Goal: Task Accomplishment & Management: Use online tool/utility

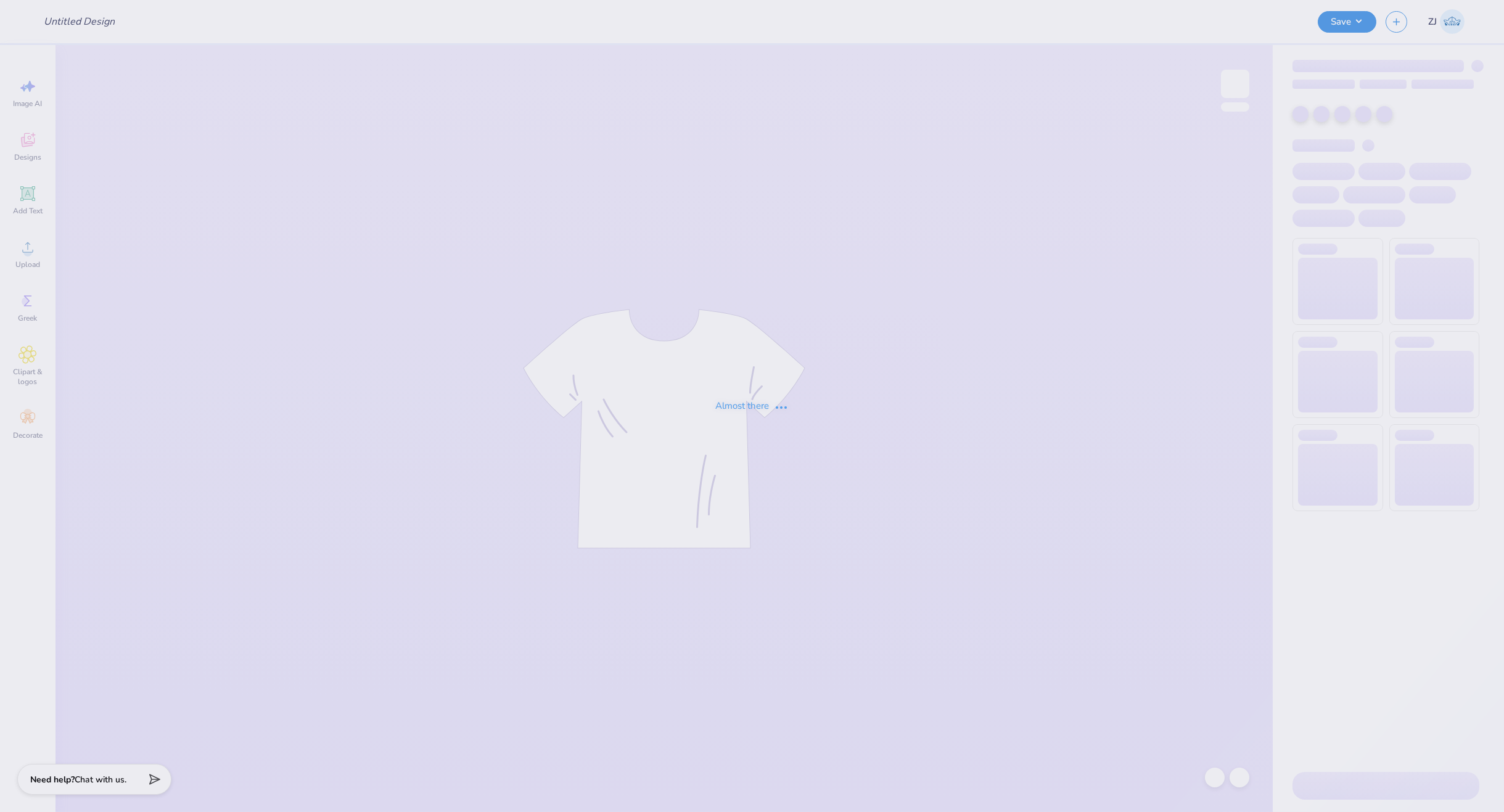
type input "SAE"
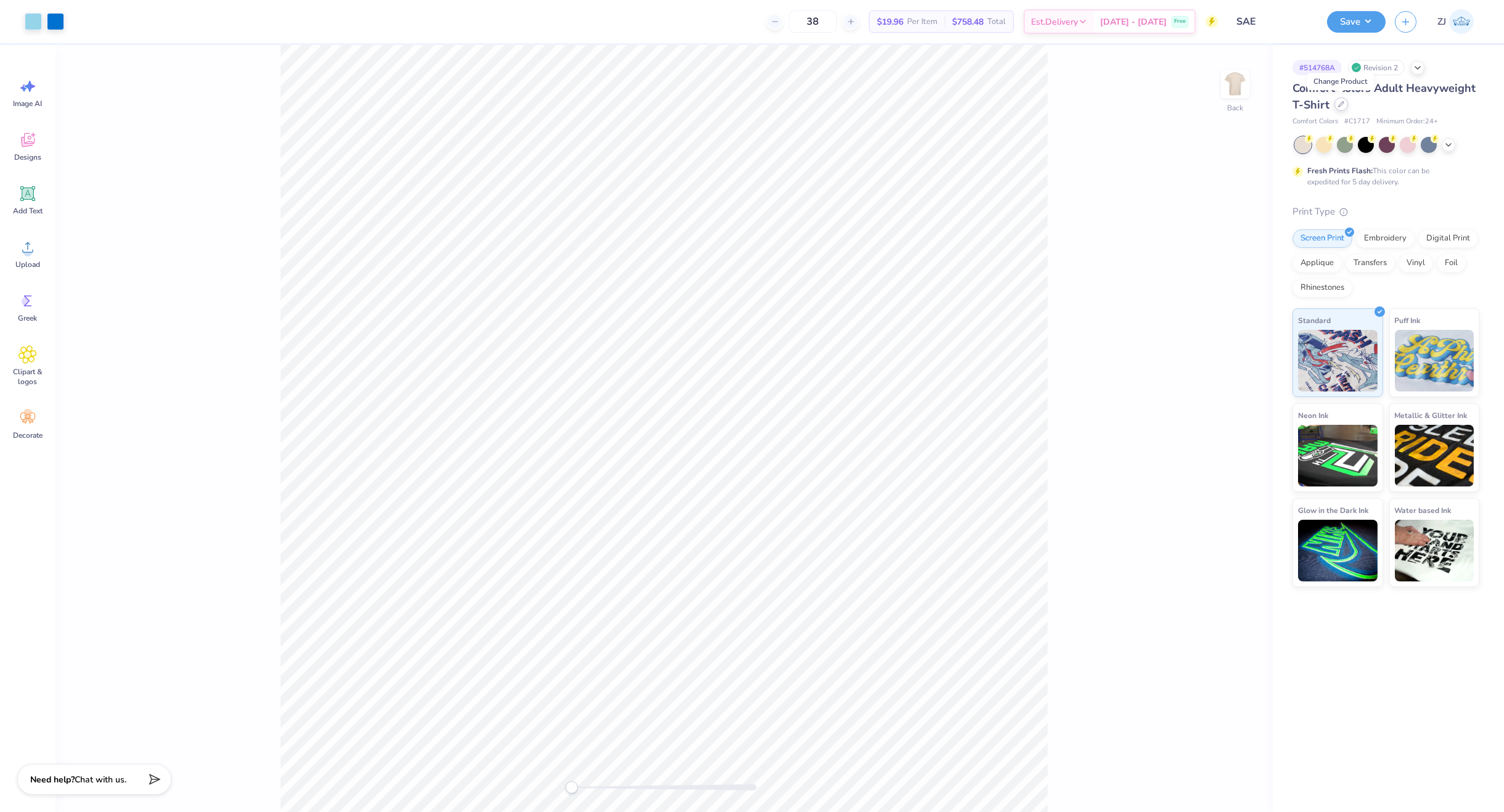
click at [1336, 105] on div at bounding box center [1341, 104] width 13 height 13
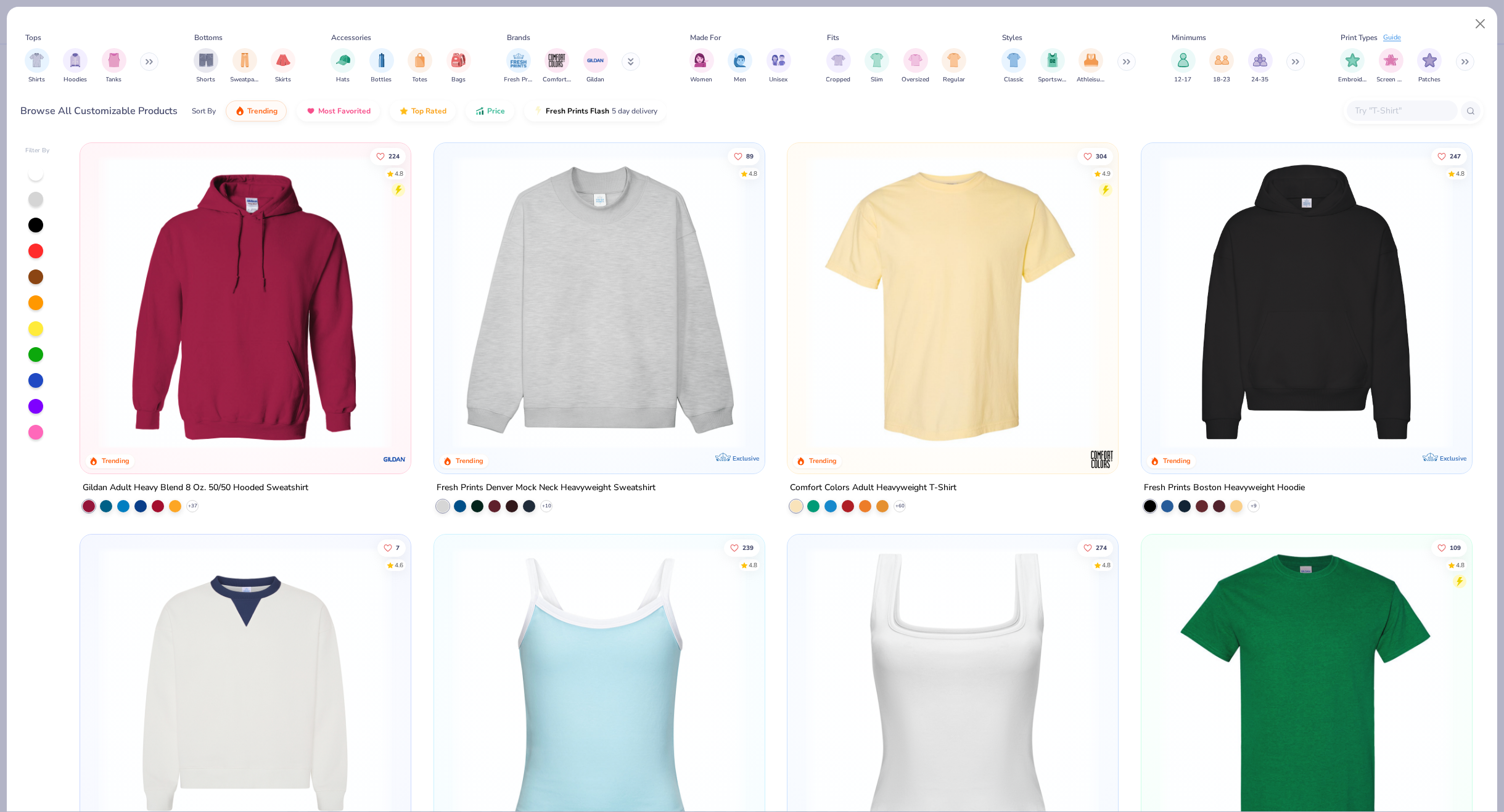
click at [1396, 108] on input "text" at bounding box center [1401, 111] width 95 height 14
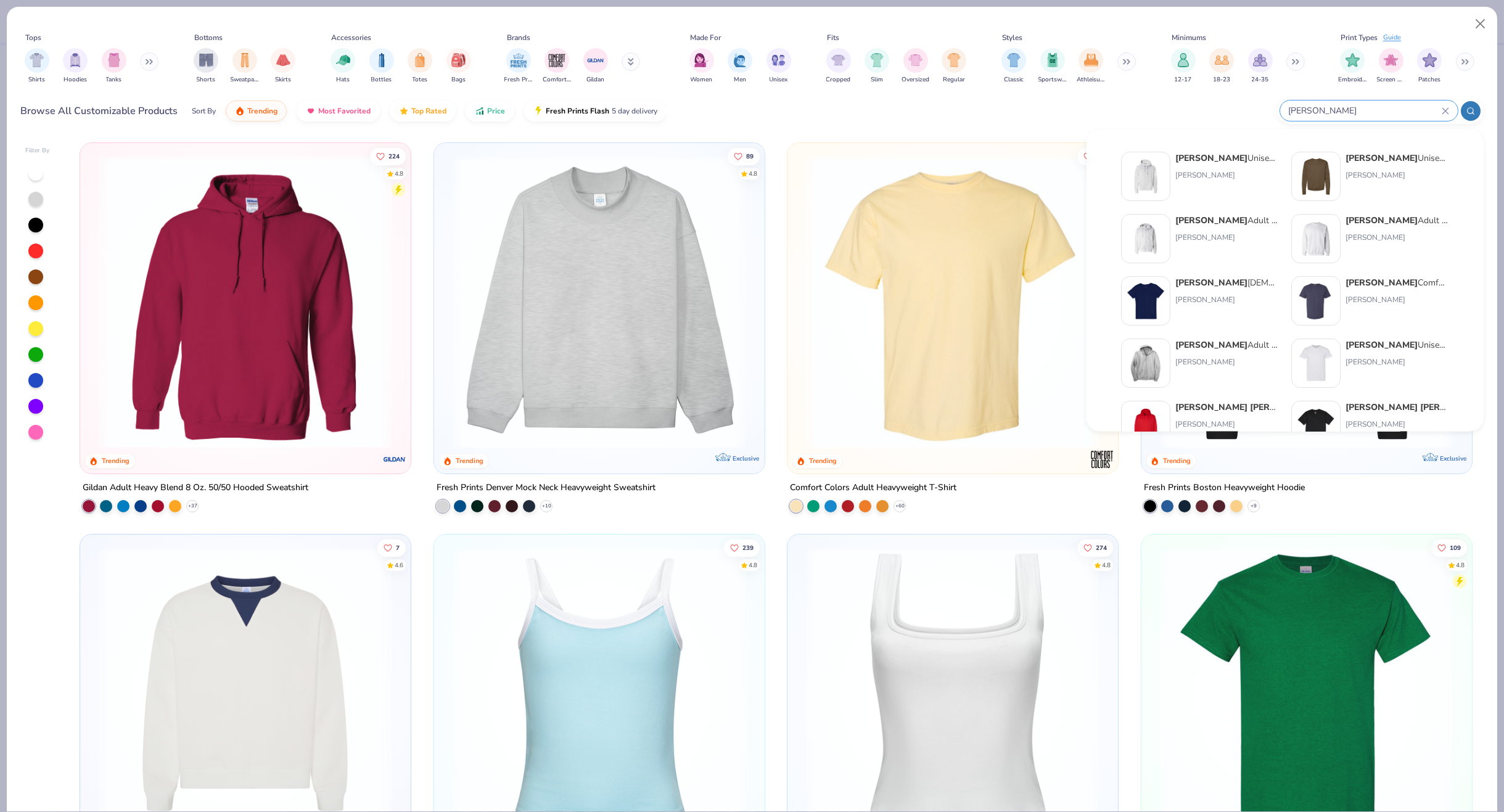
type input "[PERSON_NAME]"
click at [1314, 298] on img at bounding box center [1316, 301] width 39 height 39
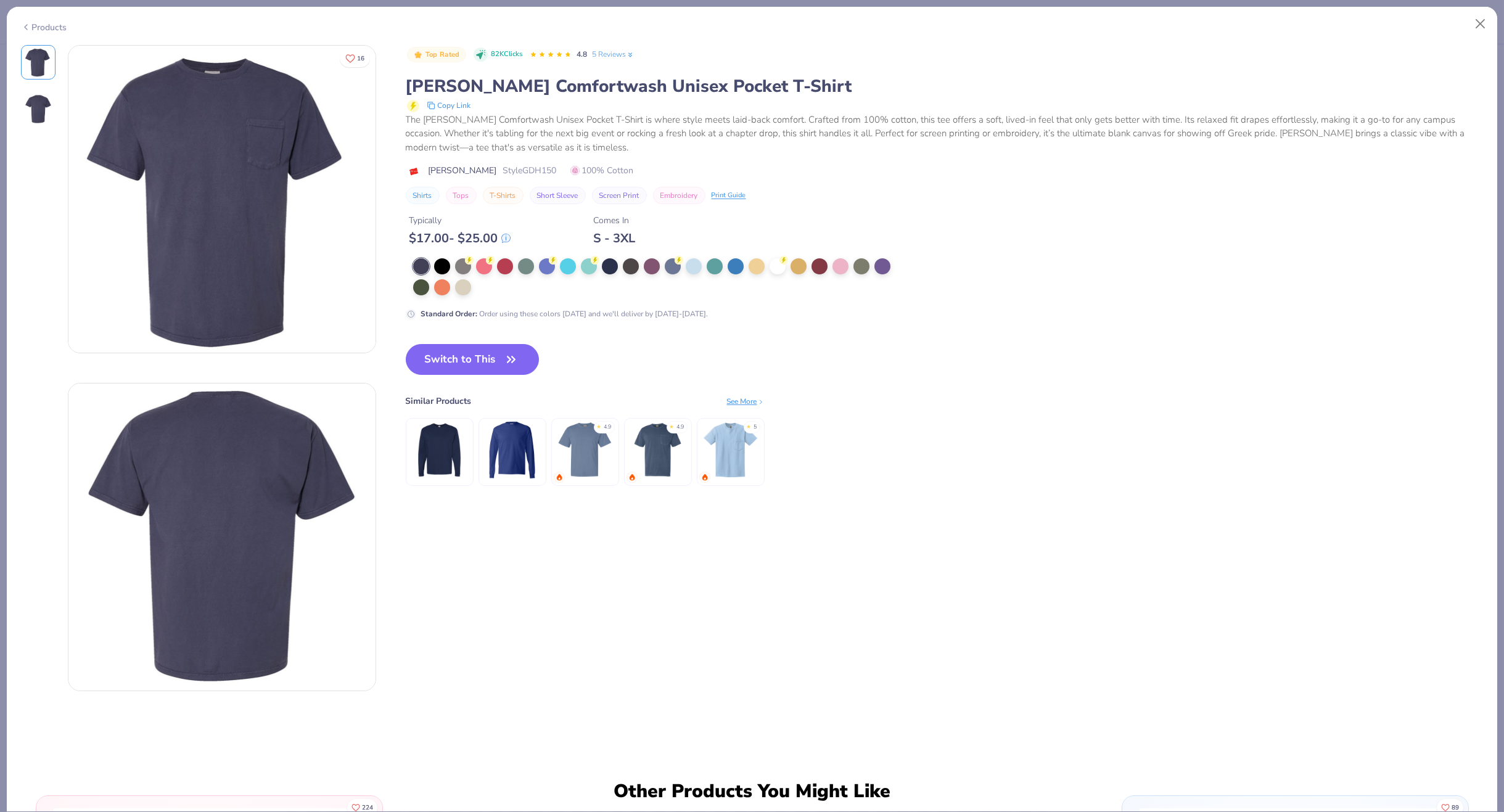
click at [44, 24] on div "Products" at bounding box center [44, 27] width 46 height 13
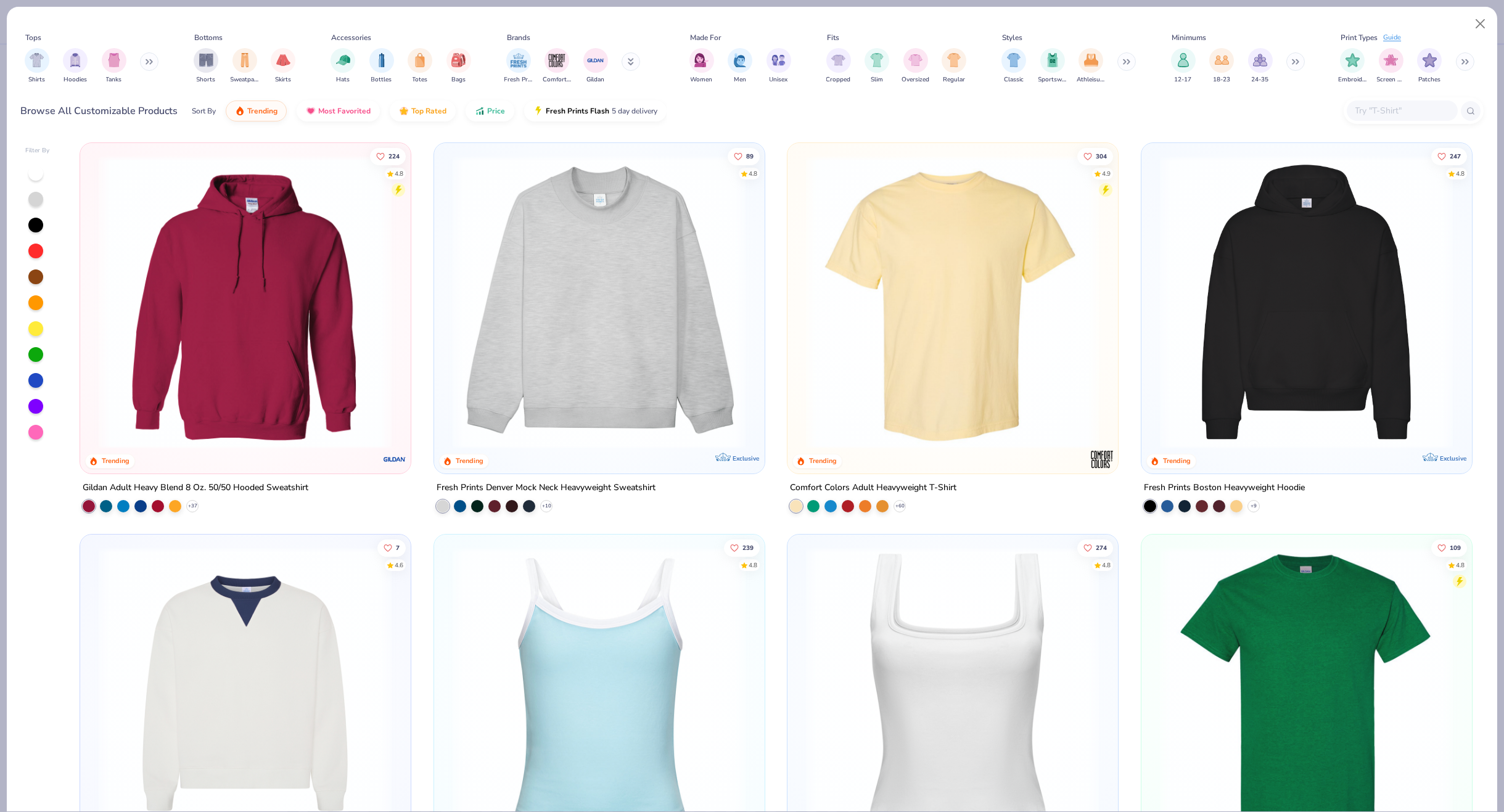
click at [1381, 104] on input "text" at bounding box center [1401, 111] width 95 height 14
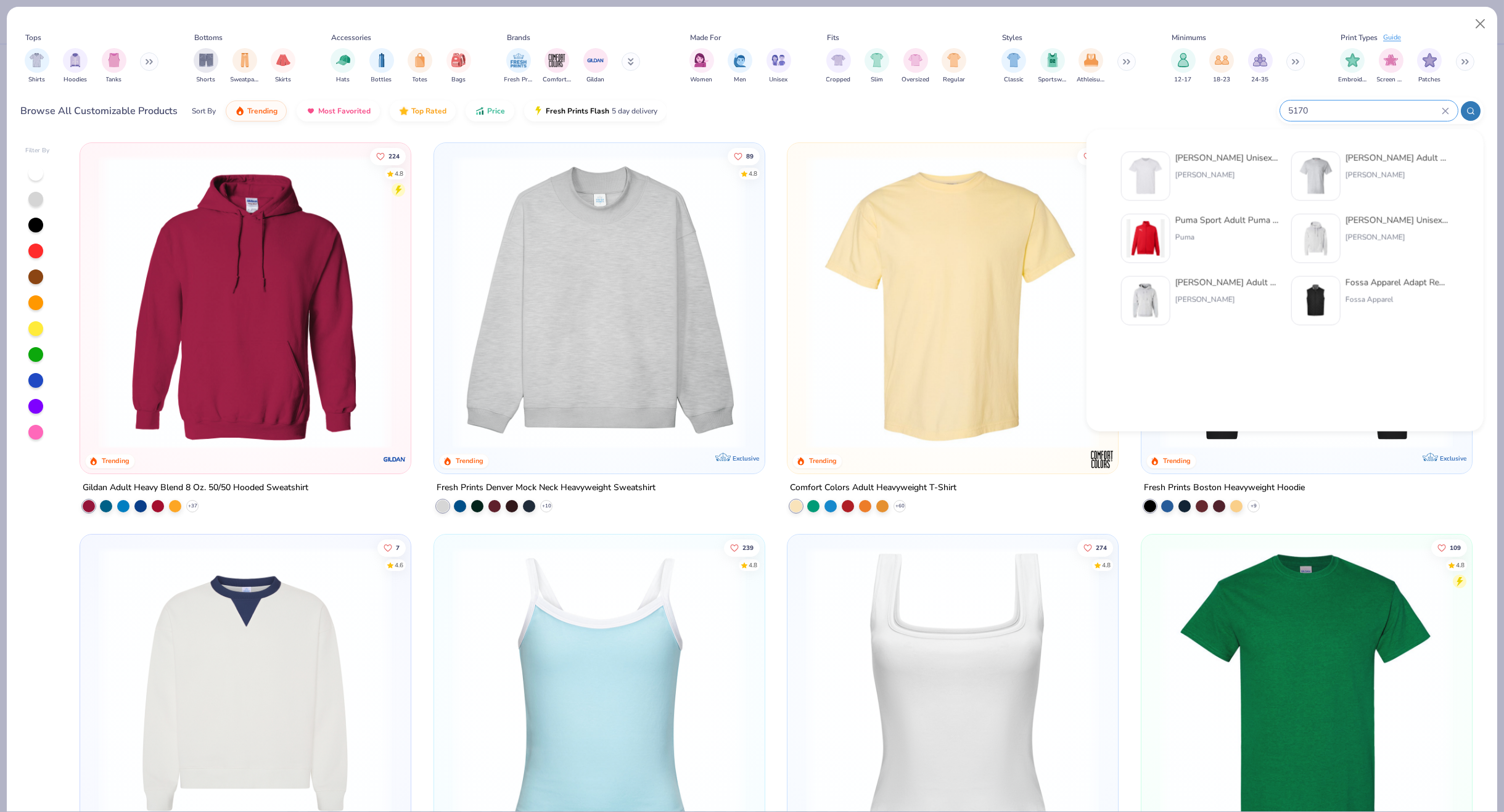
type input "5170"
click at [1160, 172] on img at bounding box center [1146, 176] width 39 height 39
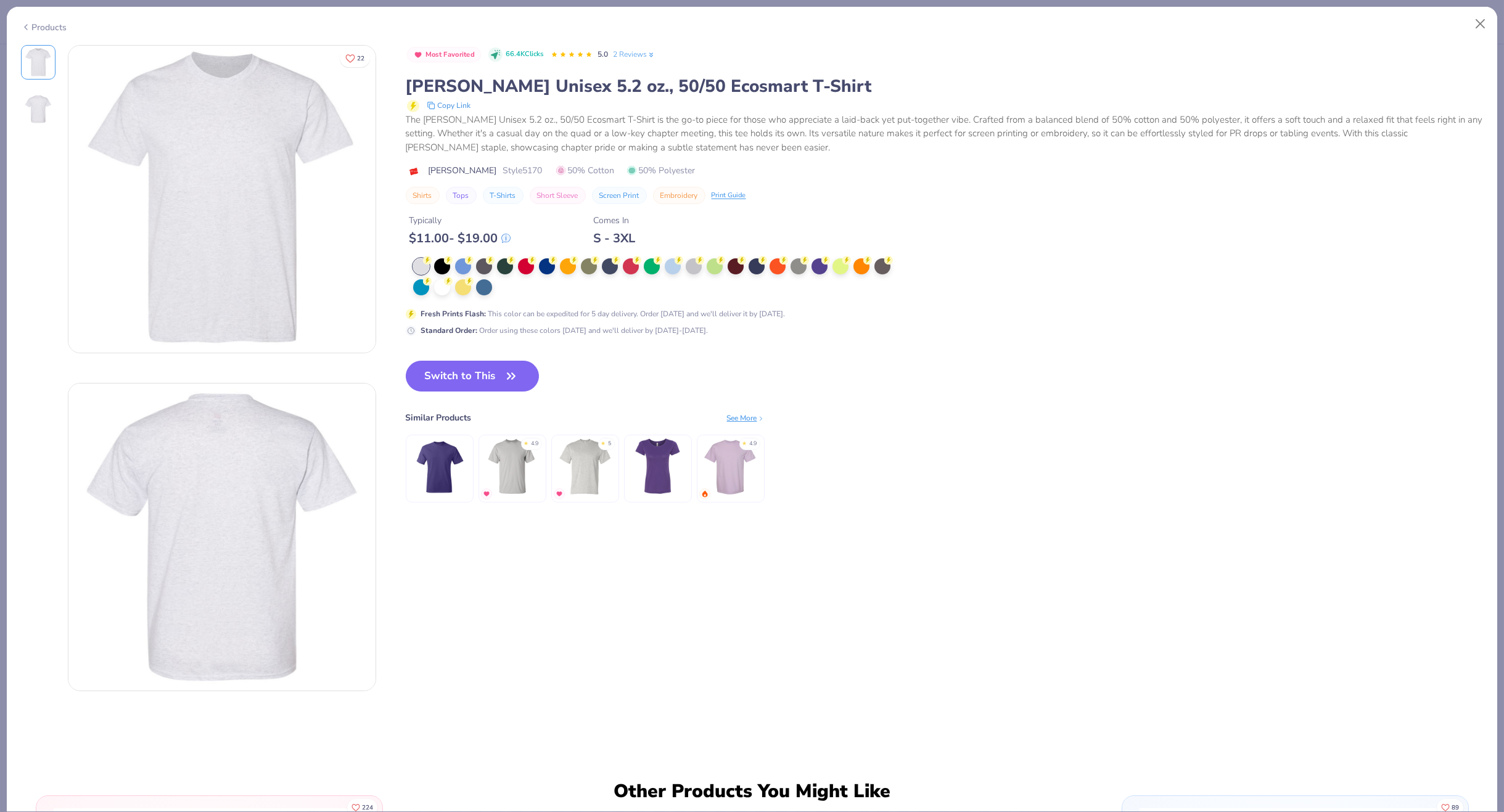
click at [730, 418] on div "See More" at bounding box center [746, 418] width 38 height 11
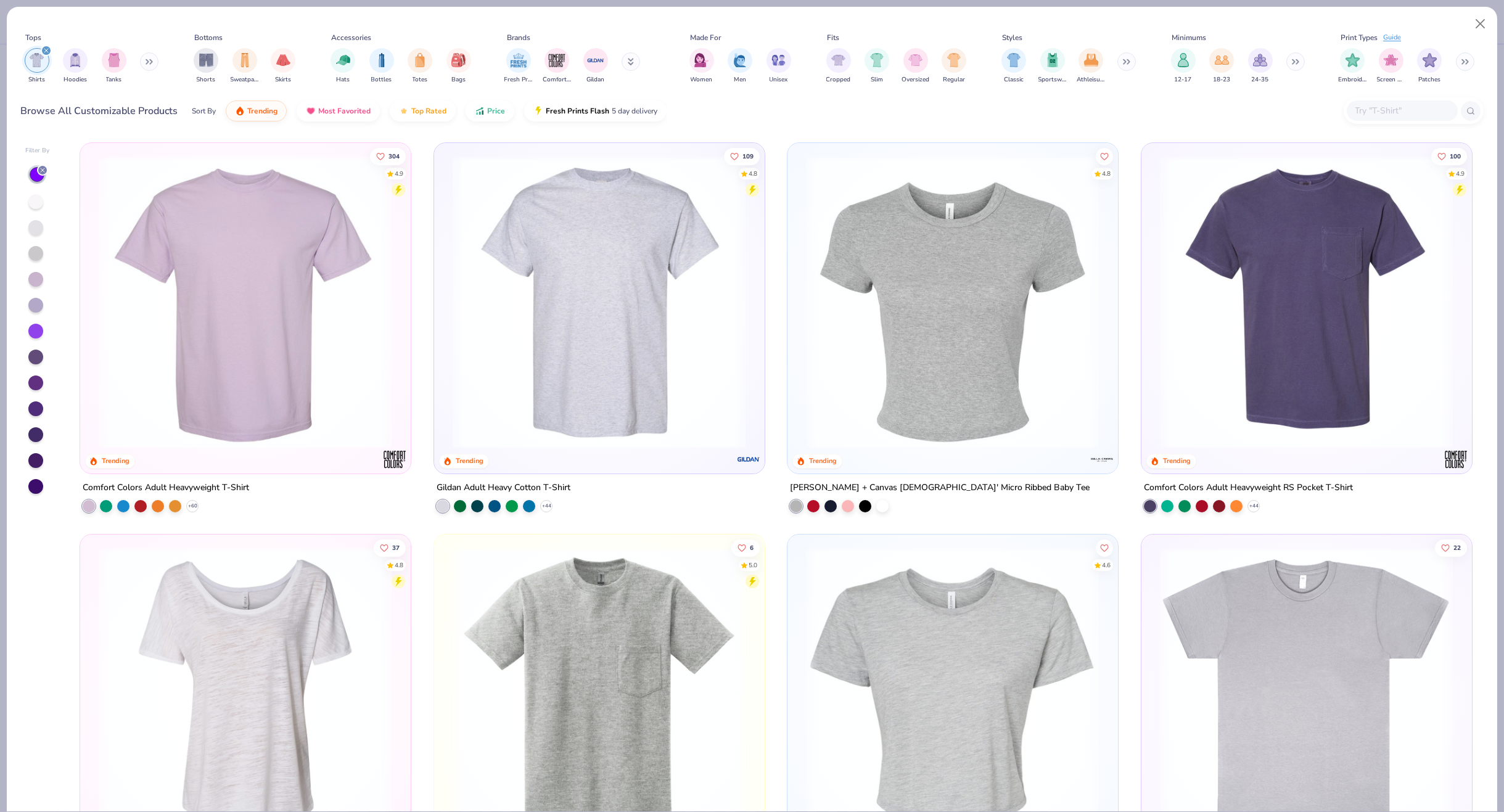
click at [1379, 107] on input "text" at bounding box center [1401, 111] width 95 height 14
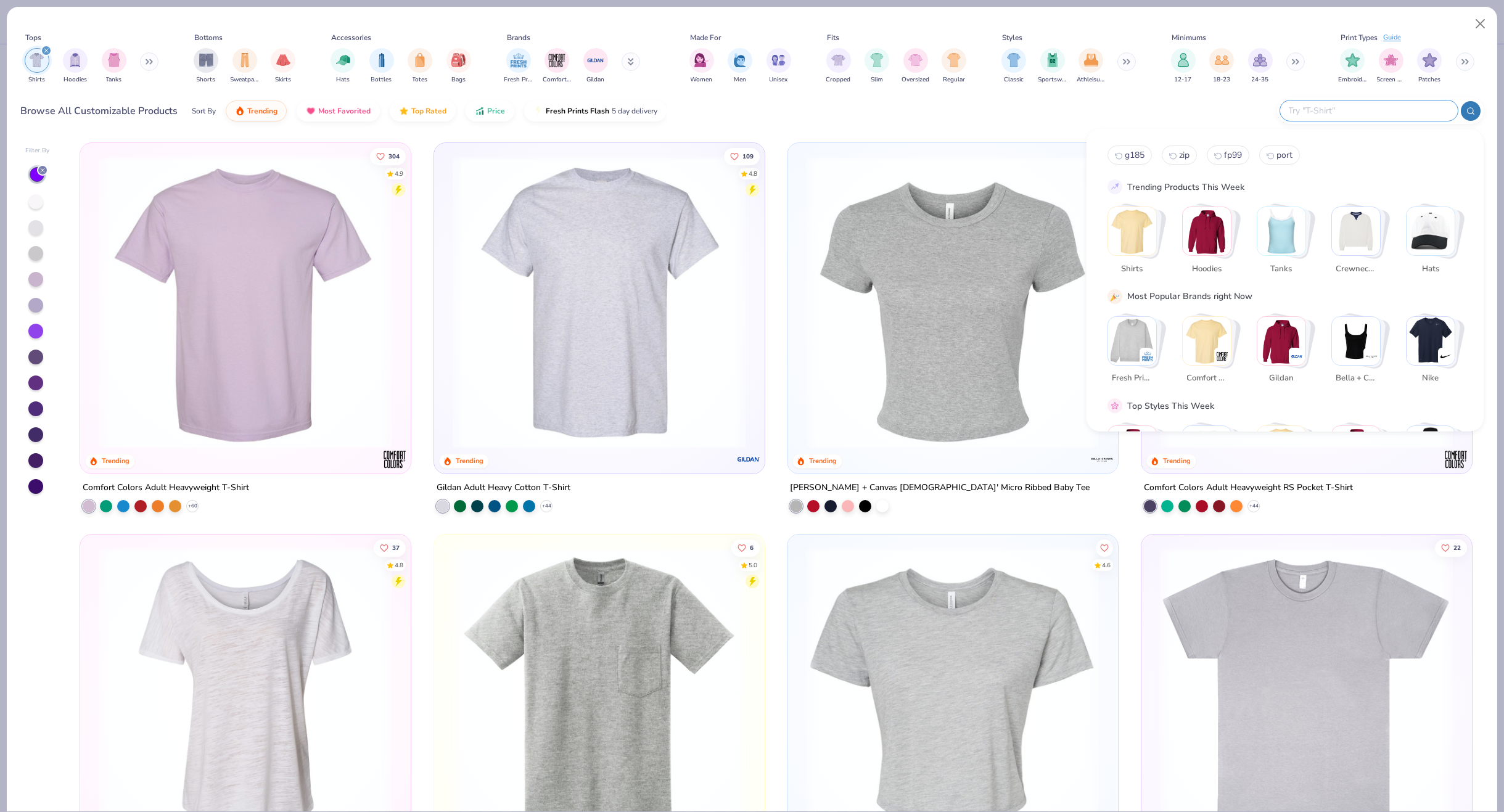
type input "1"
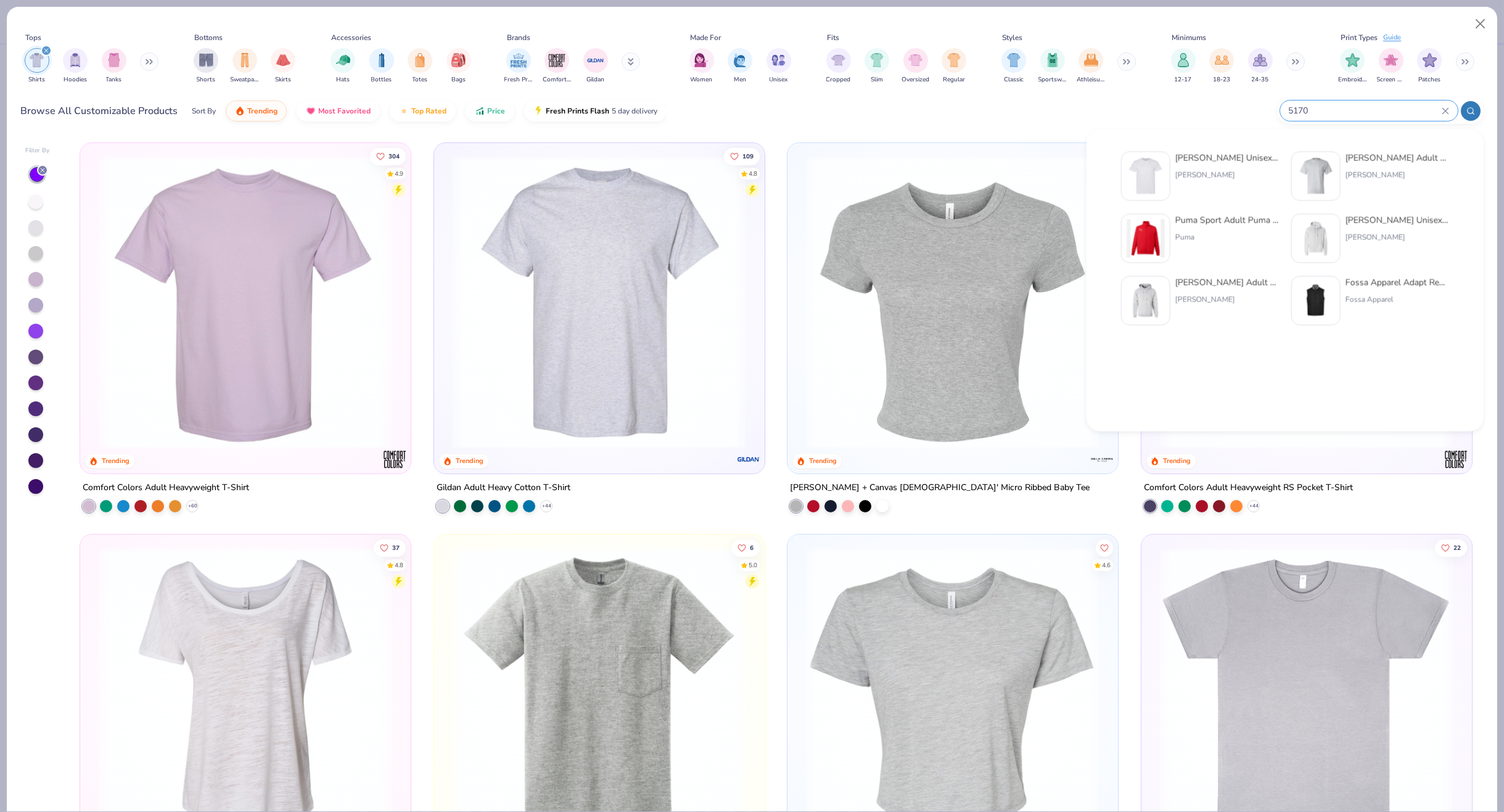
type input "5170"
click at [1153, 171] on img at bounding box center [1146, 176] width 39 height 39
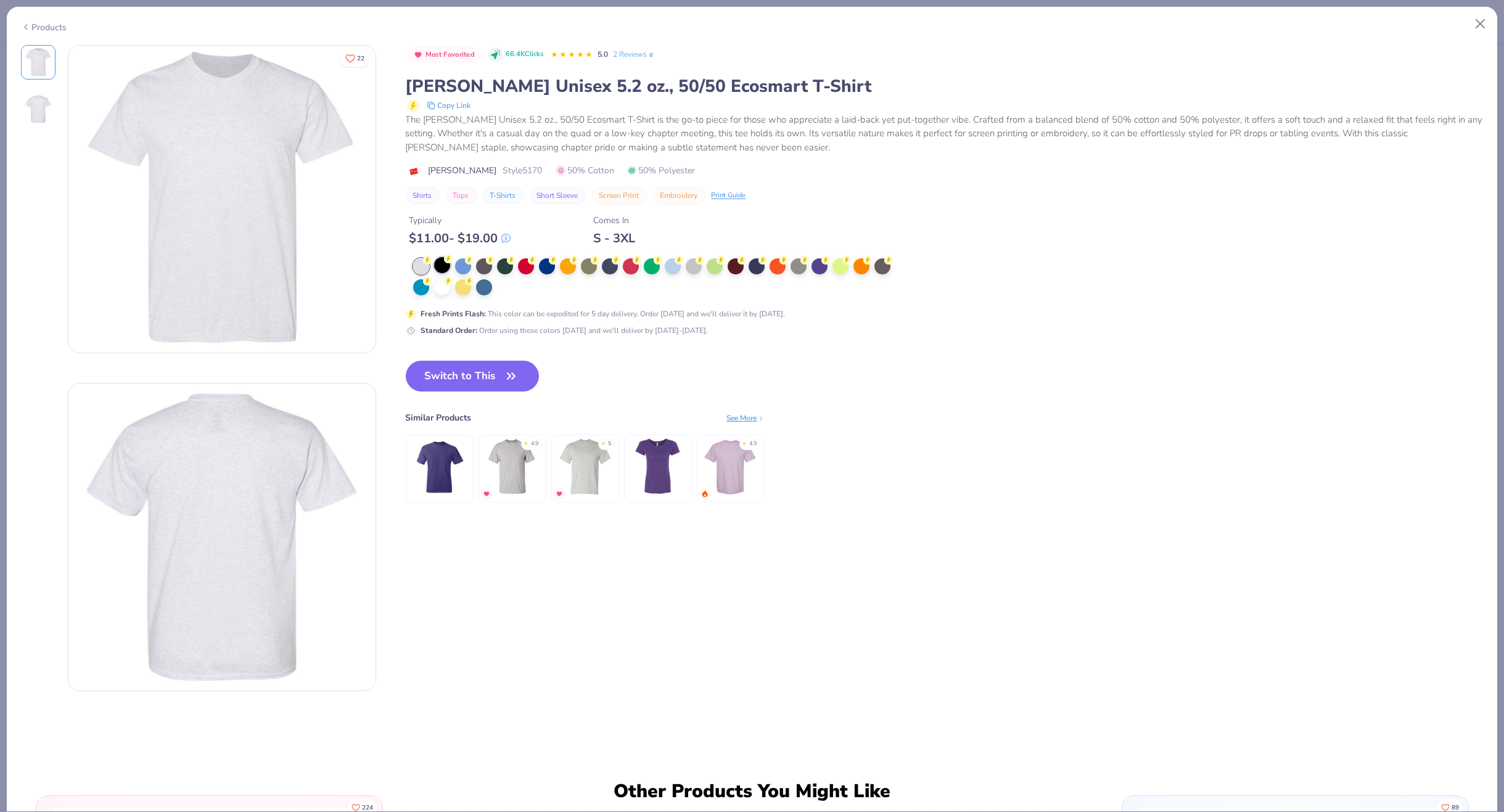
click at [439, 267] on div at bounding box center [442, 265] width 16 height 16
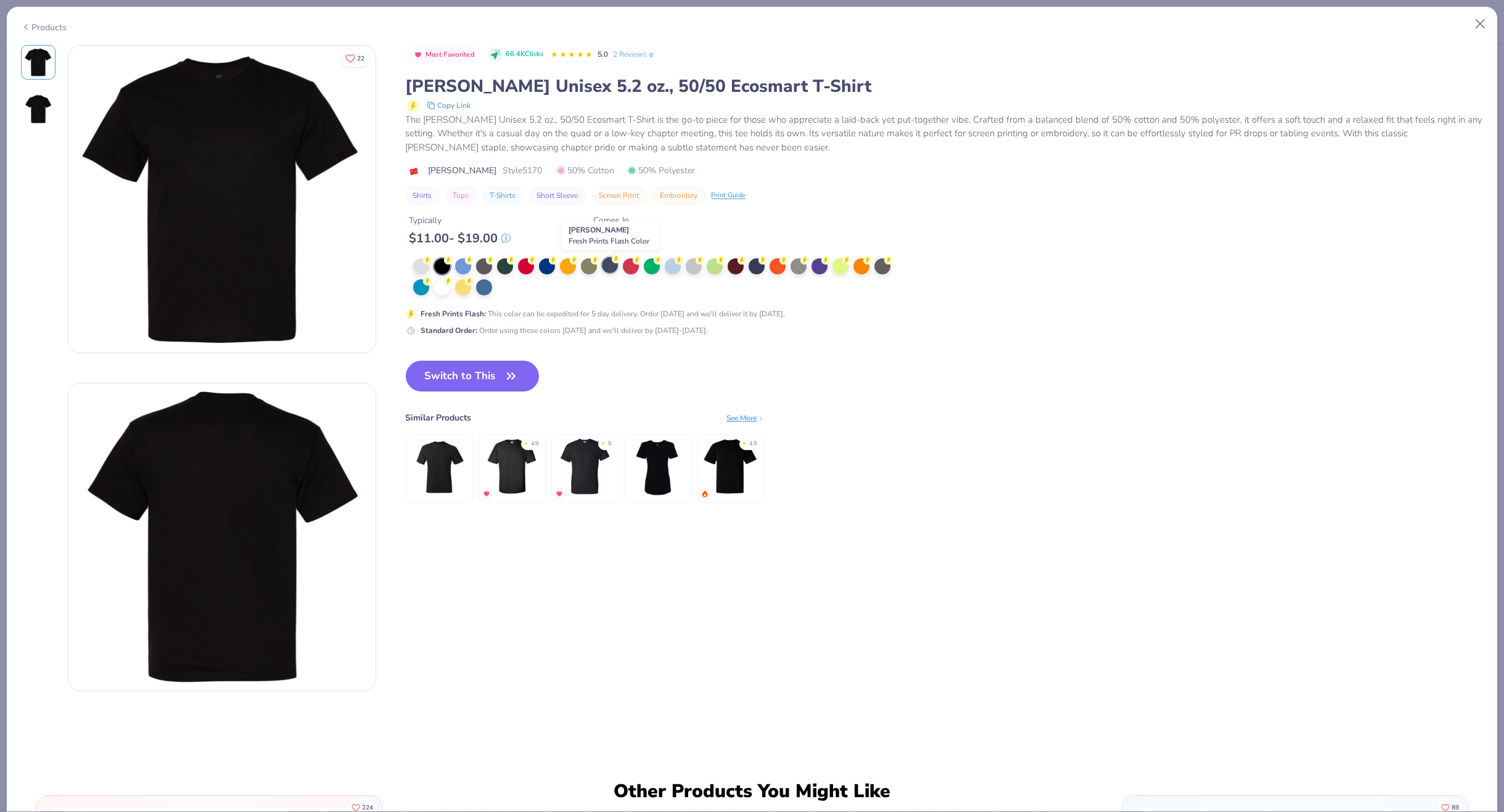
click at [606, 267] on div at bounding box center [609, 265] width 16 height 16
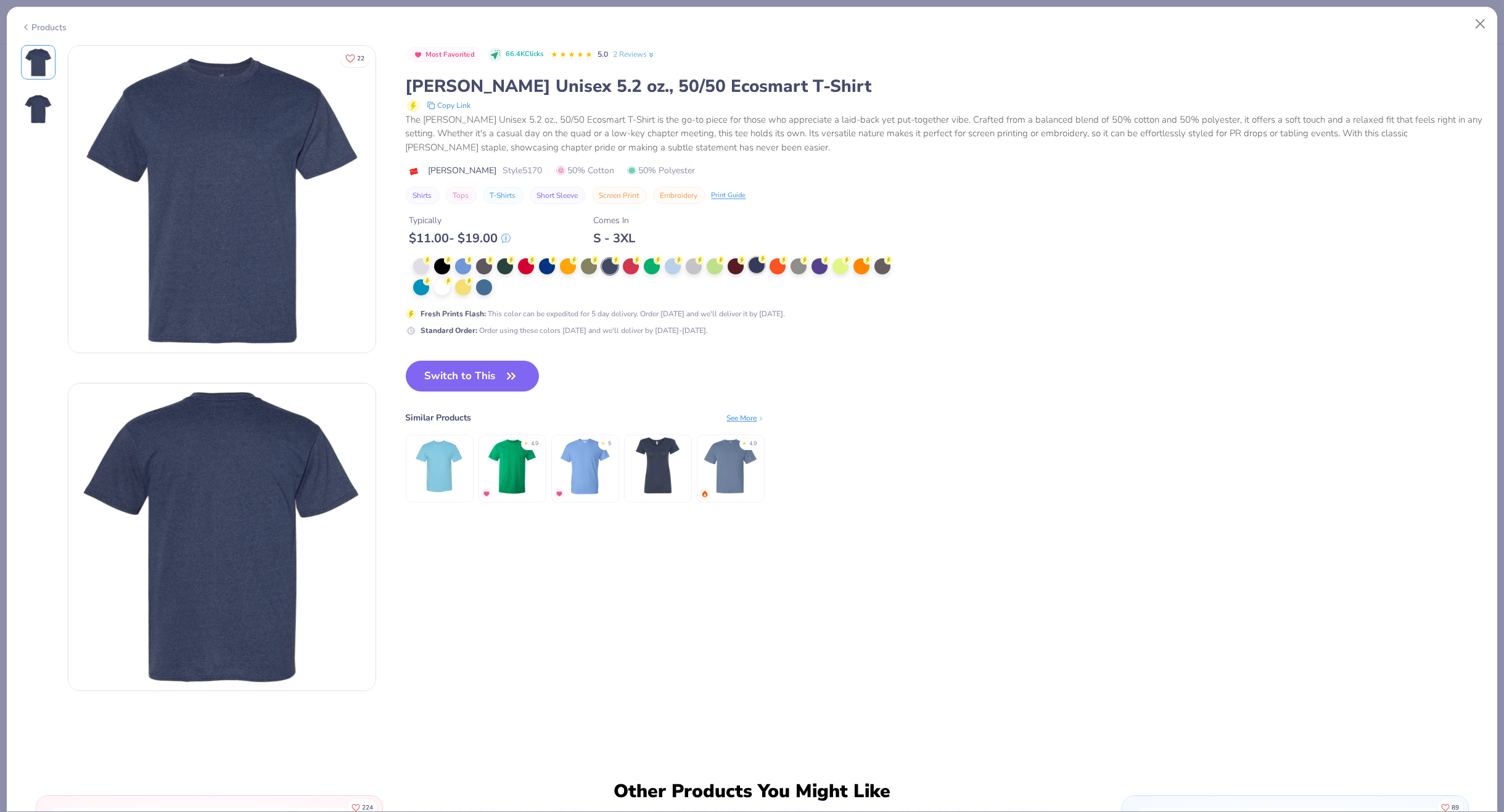
click at [757, 268] on div at bounding box center [756, 265] width 16 height 16
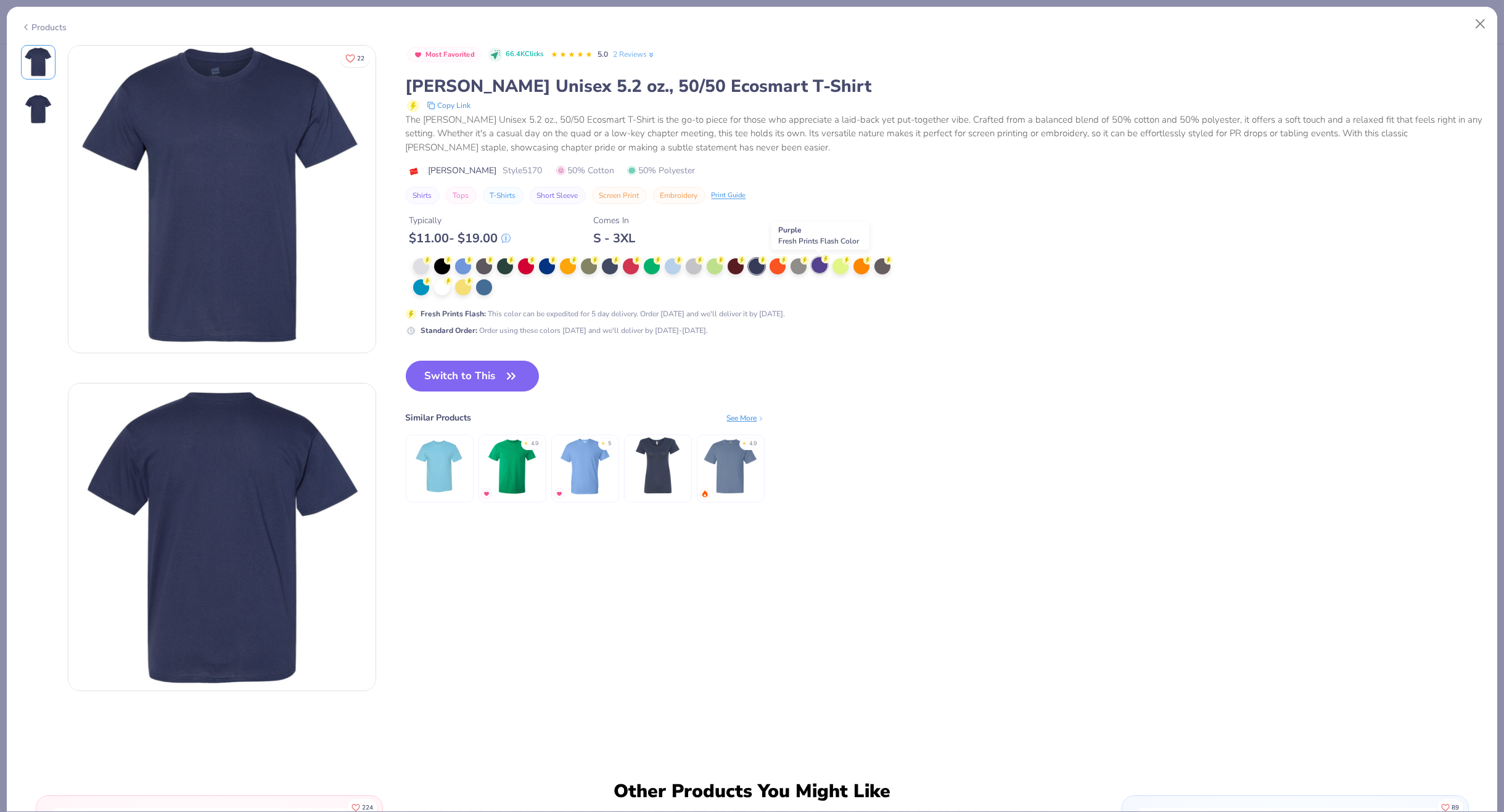
click at [816, 269] on div at bounding box center [819, 265] width 16 height 16
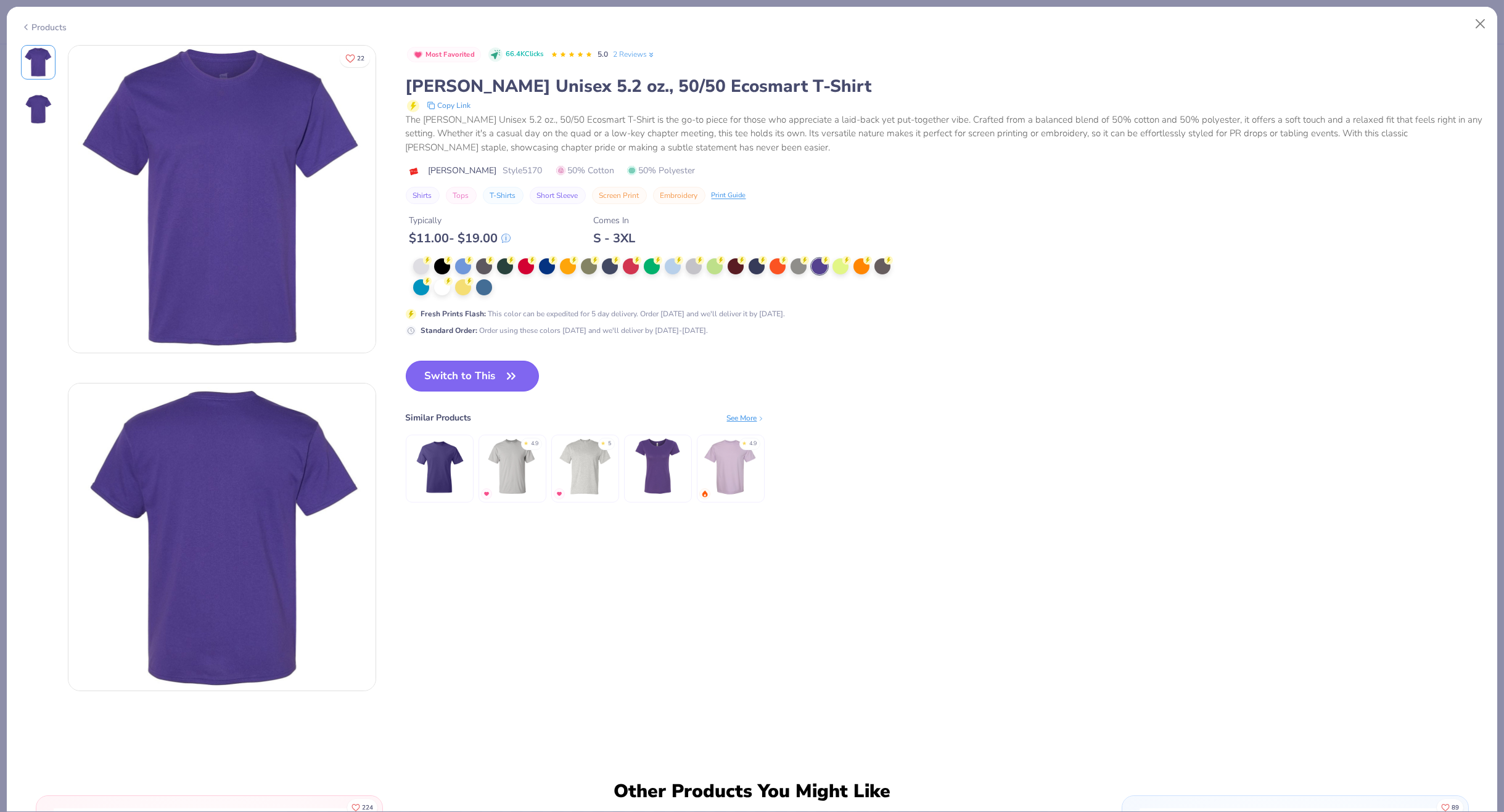
click at [439, 373] on button "Switch to This" at bounding box center [473, 376] width 134 height 31
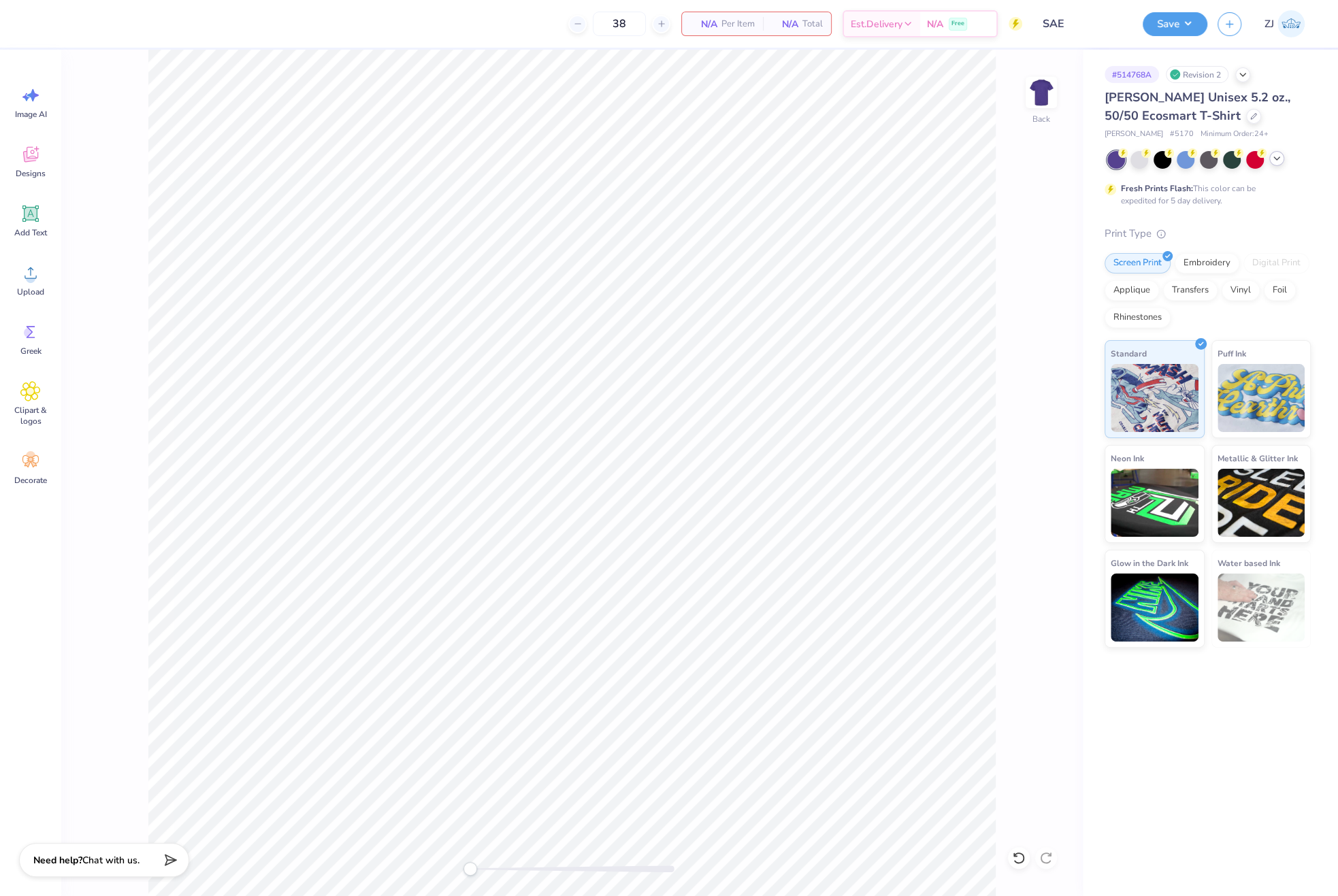
click at [1276, 158] on icon at bounding box center [1277, 158] width 11 height 11
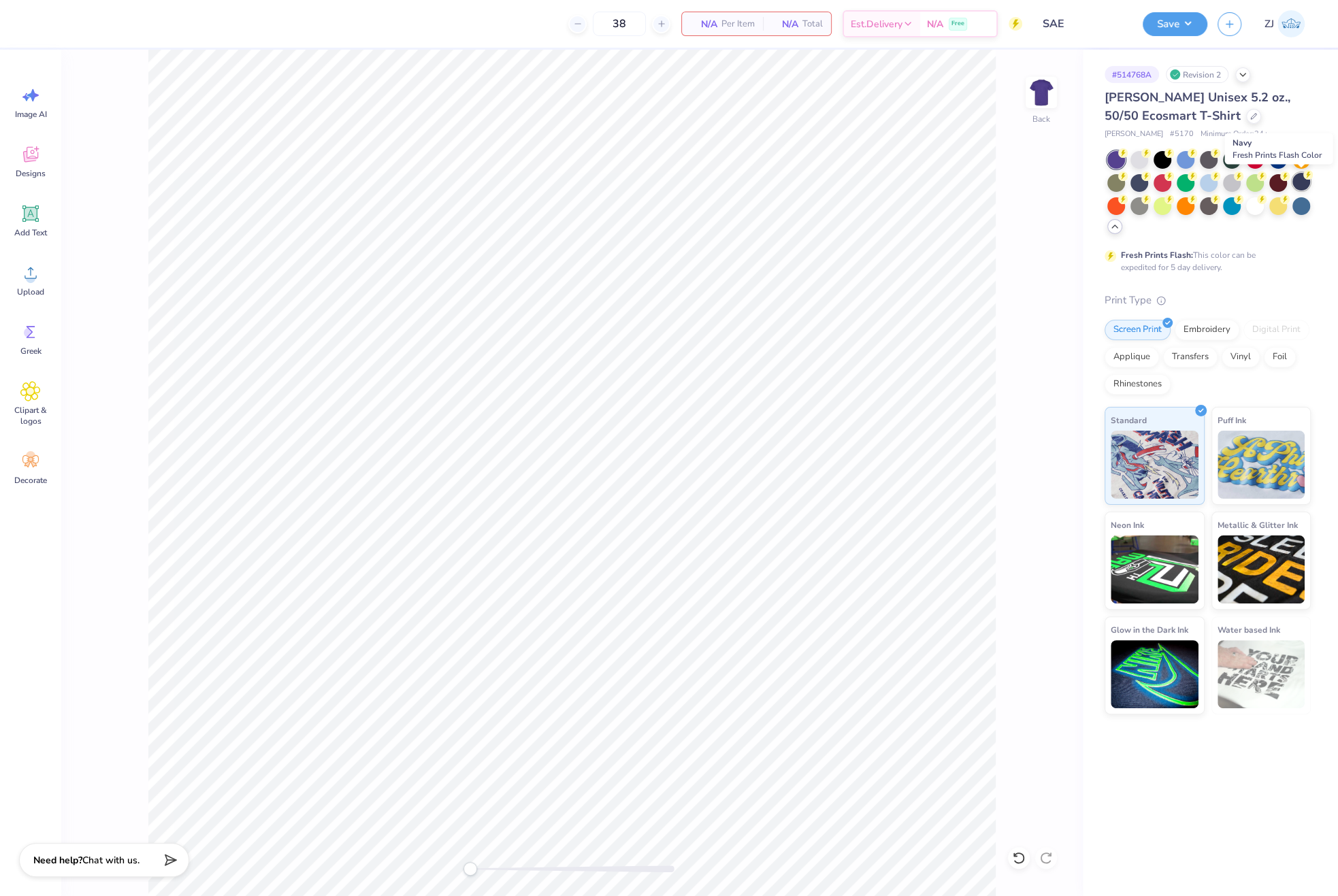
click at [1302, 185] on div at bounding box center [1301, 181] width 18 height 18
click at [1160, 160] on div at bounding box center [1162, 158] width 18 height 18
